Goal: Communication & Community: Answer question/provide support

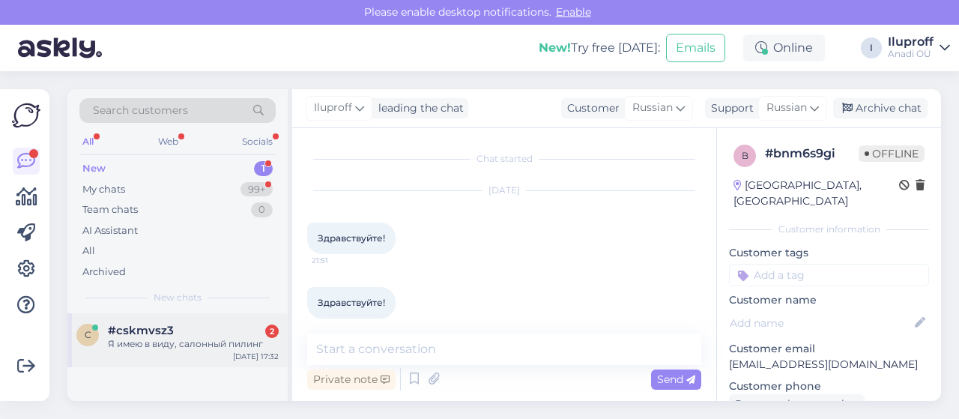
click at [183, 328] on div "#cskmvsz3 2" at bounding box center [193, 330] width 171 height 13
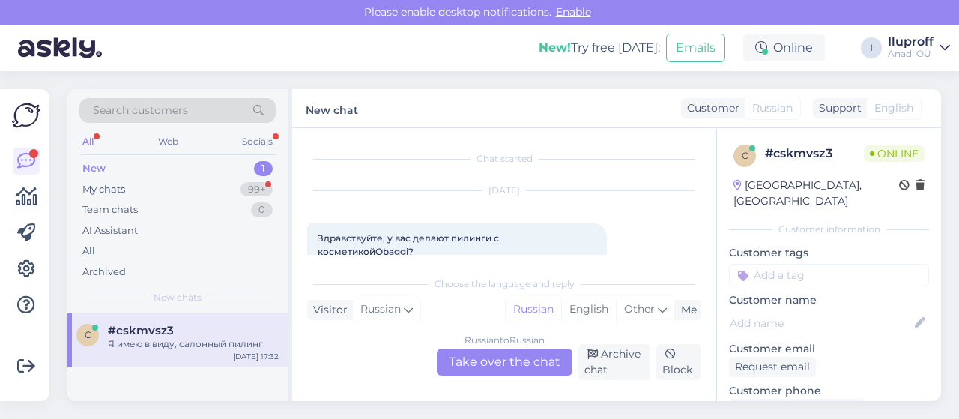
scroll to position [75, 0]
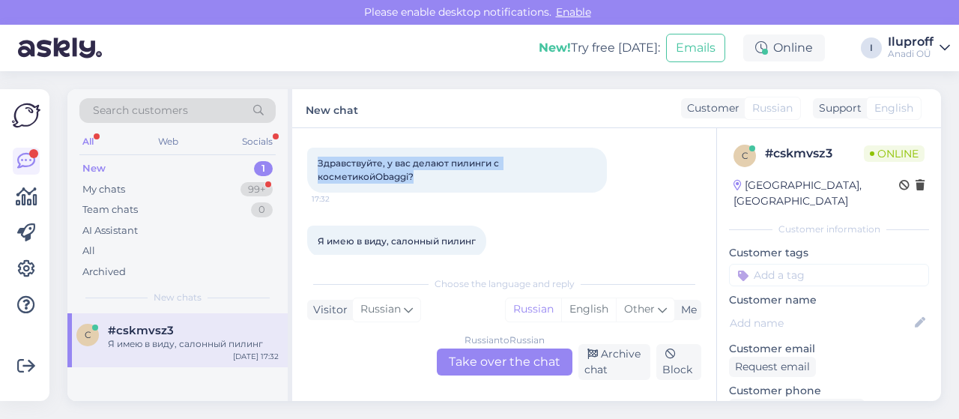
drag, startPoint x: 317, startPoint y: 162, endPoint x: 491, endPoint y: 179, distance: 174.7
click at [491, 179] on div "Здравствуйте, у вас делают пилинги с косметикойObaggi? 17:32" at bounding box center [457, 170] width 300 height 45
copy span "Здравствуйте, у вас делают пилинги с косметикойObaggi?"
click at [477, 362] on div "Russian to Russian Take over the chat" at bounding box center [505, 362] width 136 height 27
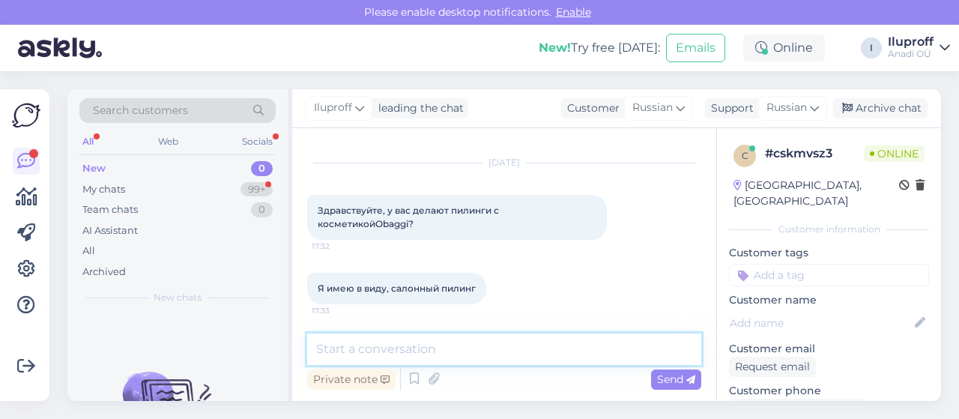
click at [384, 351] on textarea at bounding box center [504, 349] width 394 height 31
paste textarea "Здравствуйте! Да, у нас есть пилинги с использованием косметики Obagi. Однако в…"
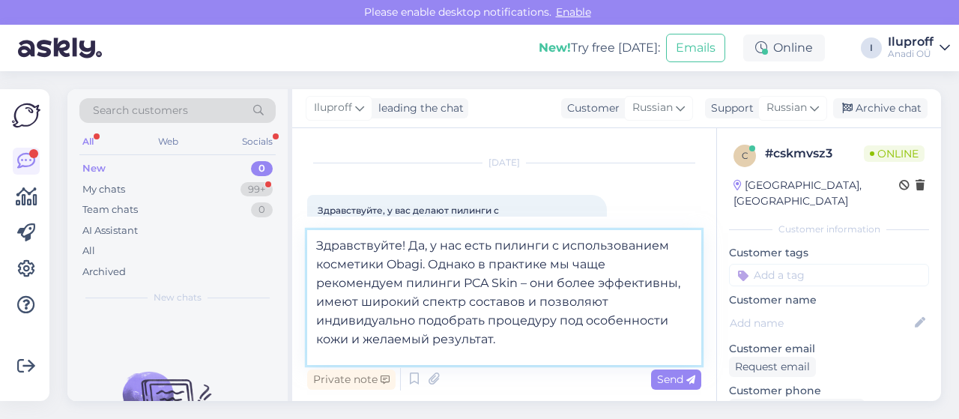
scroll to position [75, 0]
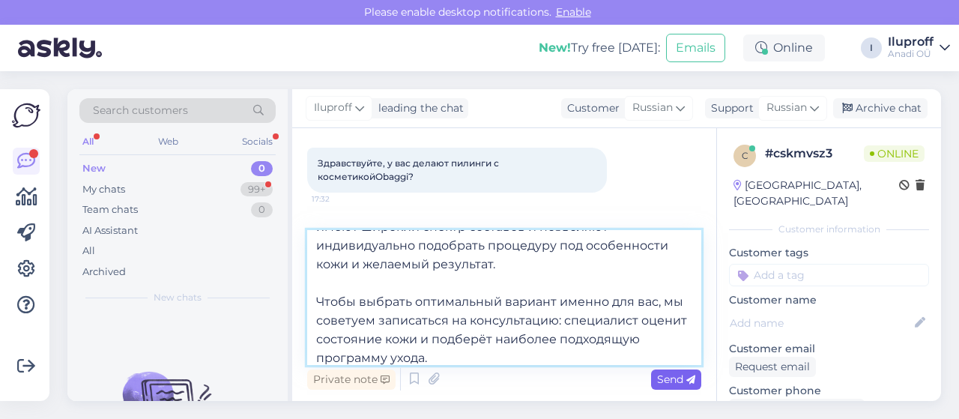
type textarea "Здравствуйте! Да, у нас есть пилинги с использованием косметики Obagi. Однако в…"
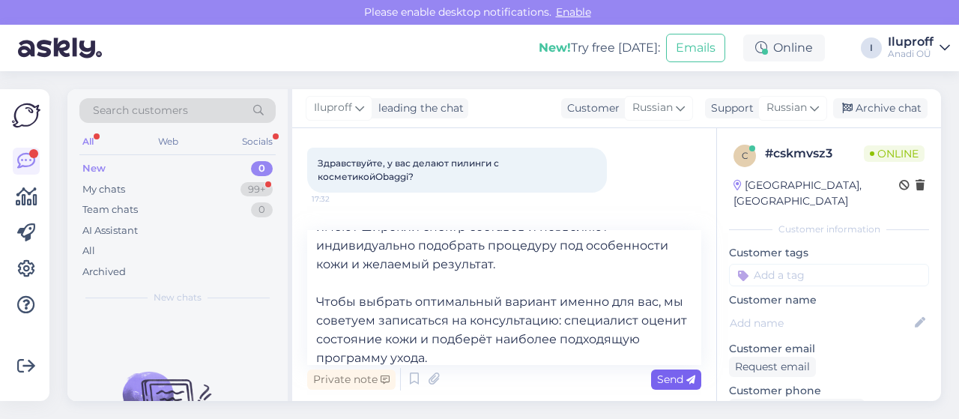
click at [669, 377] on span "Send" at bounding box center [676, 378] width 38 height 13
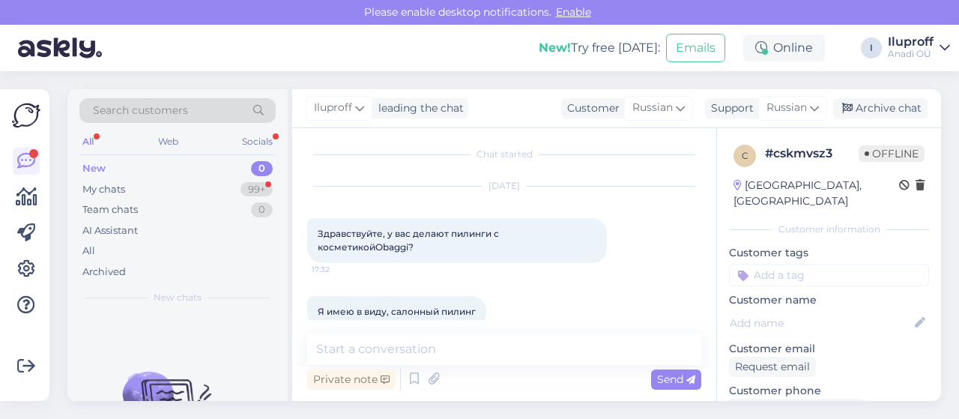
scroll to position [3, 0]
